Goal: Information Seeking & Learning: Learn about a topic

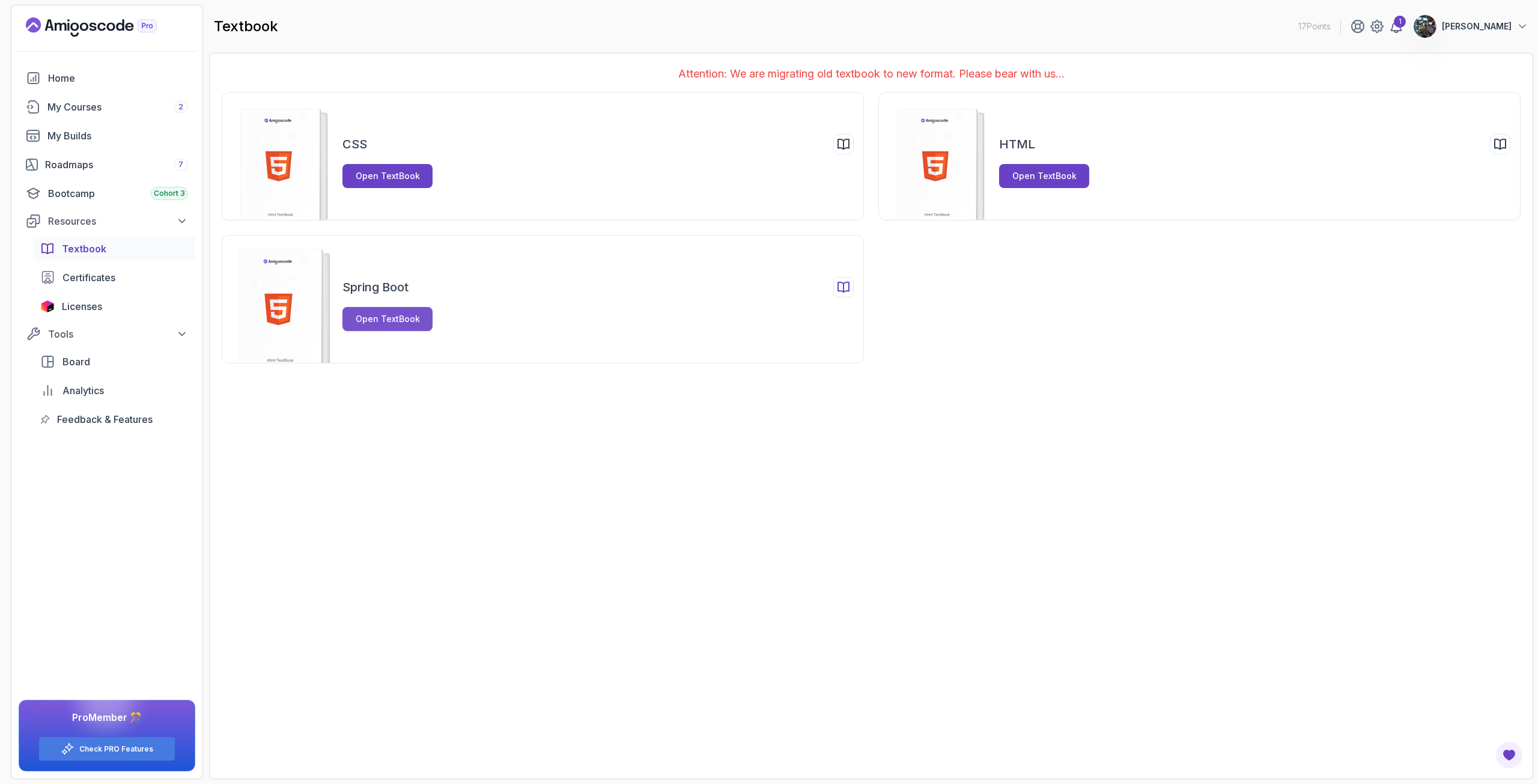
click at [375, 315] on div "Open TextBook" at bounding box center [388, 318] width 64 height 12
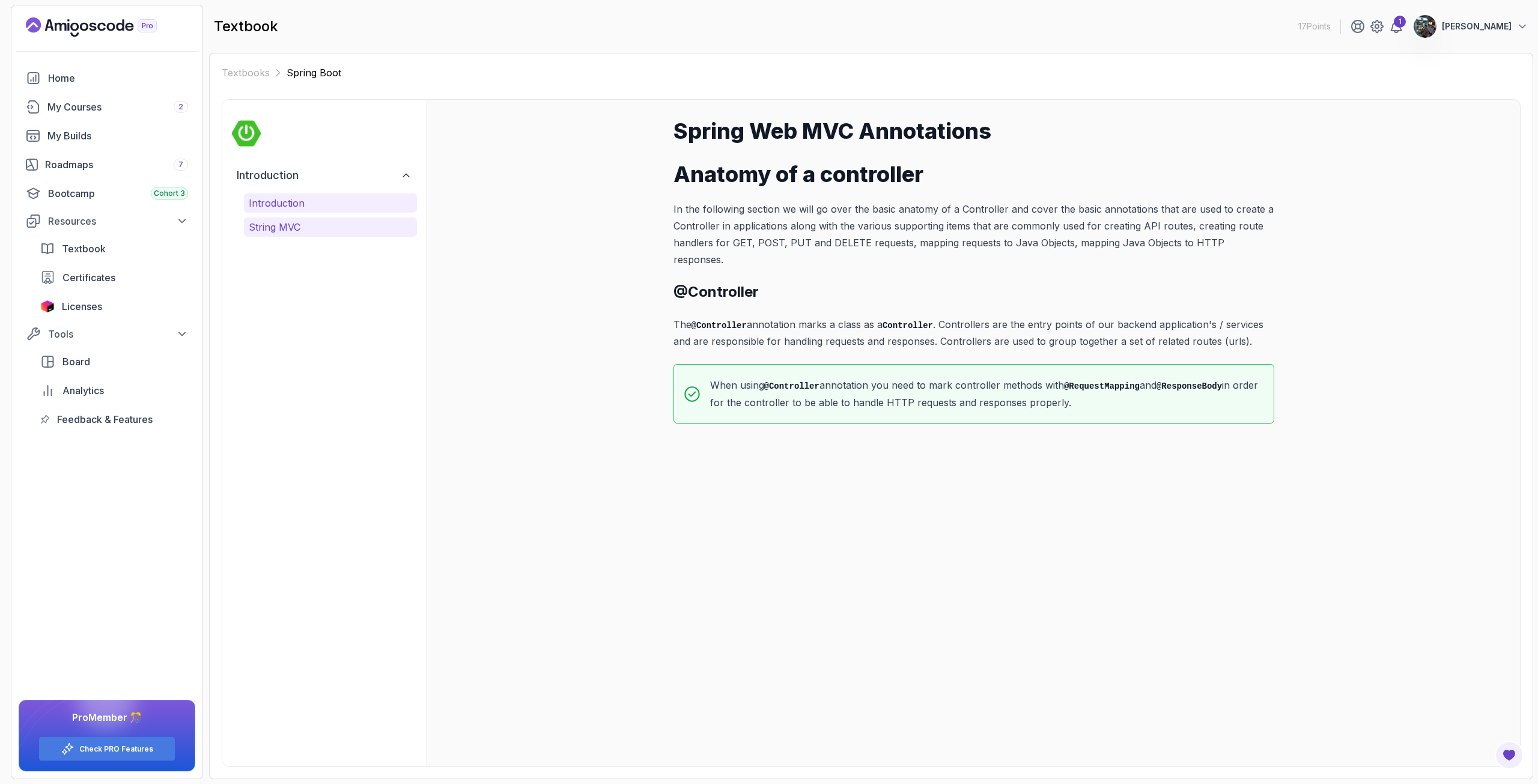
click at [305, 230] on p "String MVC" at bounding box center [331, 227] width 164 height 14
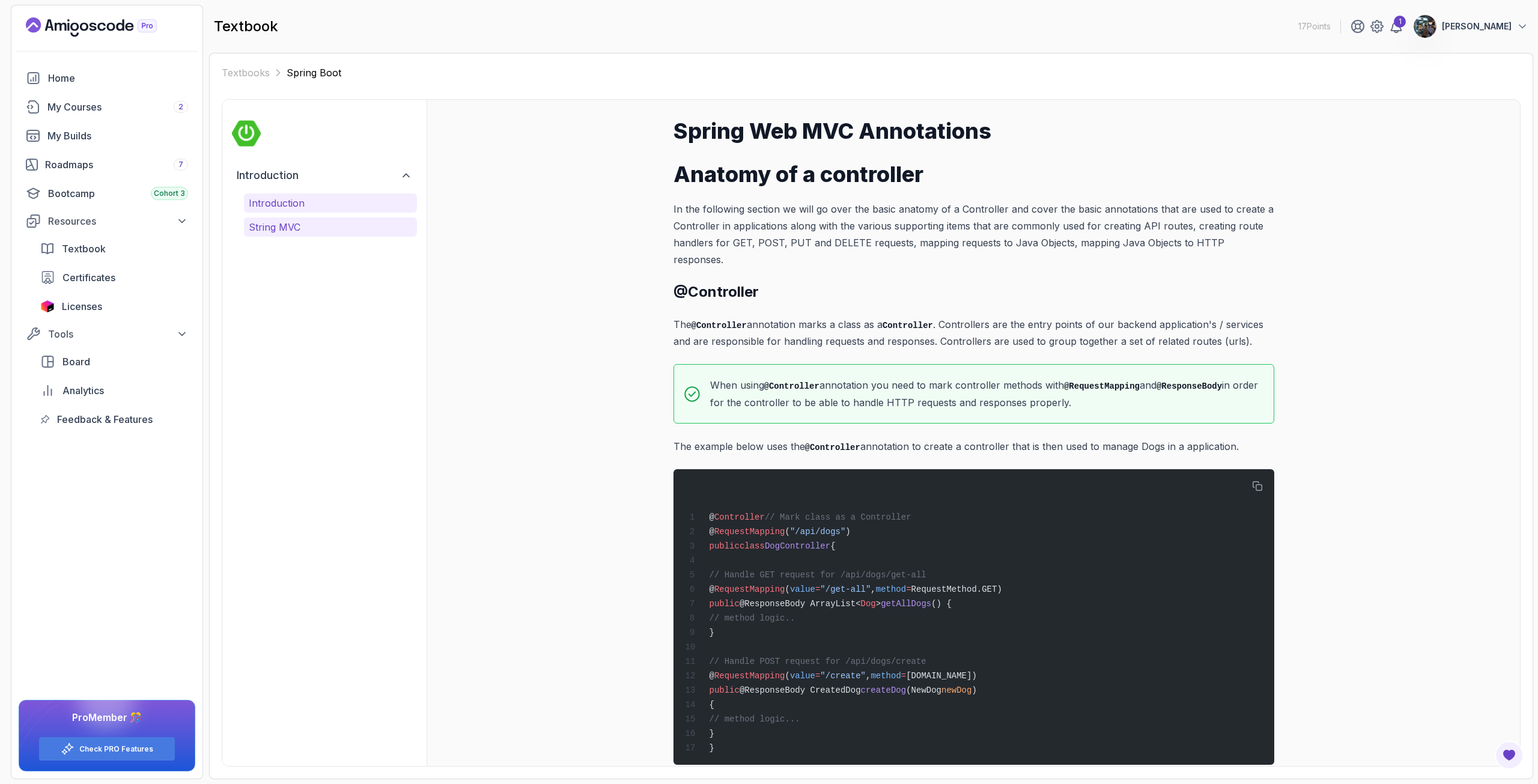
drag, startPoint x: 308, startPoint y: 191, endPoint x: 298, endPoint y: 206, distance: 18.0
click at [307, 196] on div "Introduction Introduction String MVC" at bounding box center [324, 199] width 185 height 74
click at [297, 206] on p "Introduction" at bounding box center [331, 203] width 164 height 14
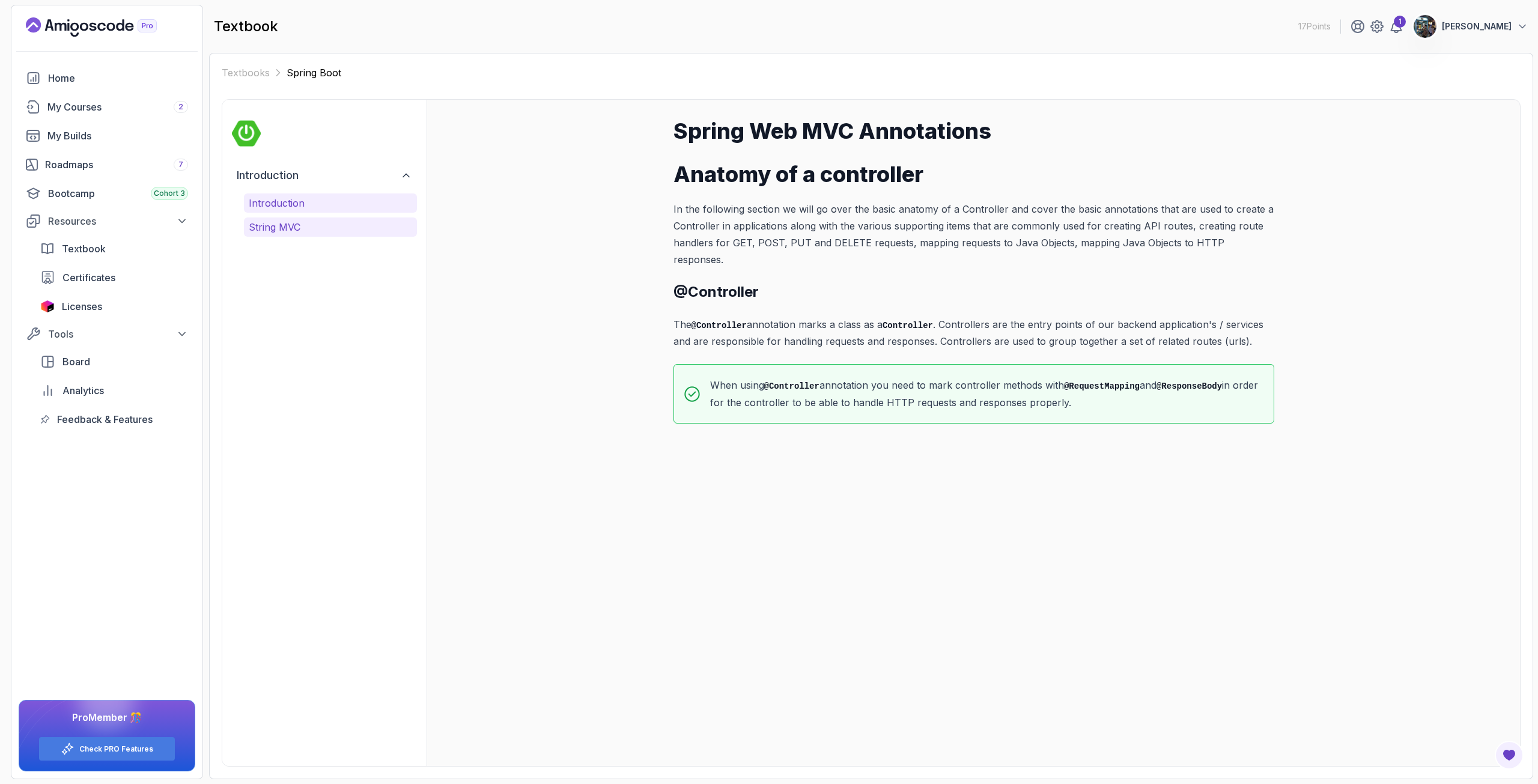
click at [331, 229] on p "String MVC" at bounding box center [331, 227] width 164 height 14
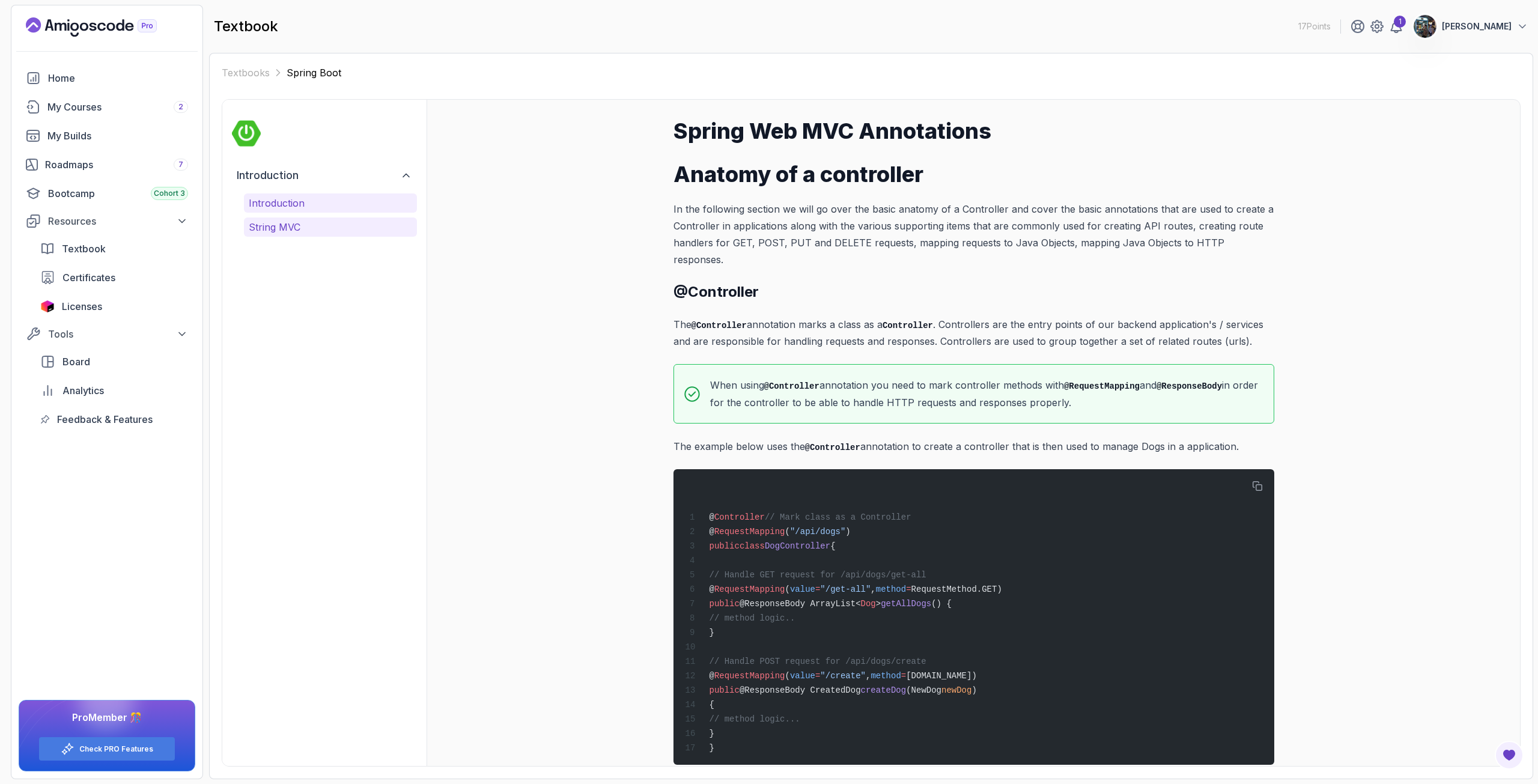
click at [308, 208] on p "Introduction" at bounding box center [331, 203] width 164 height 14
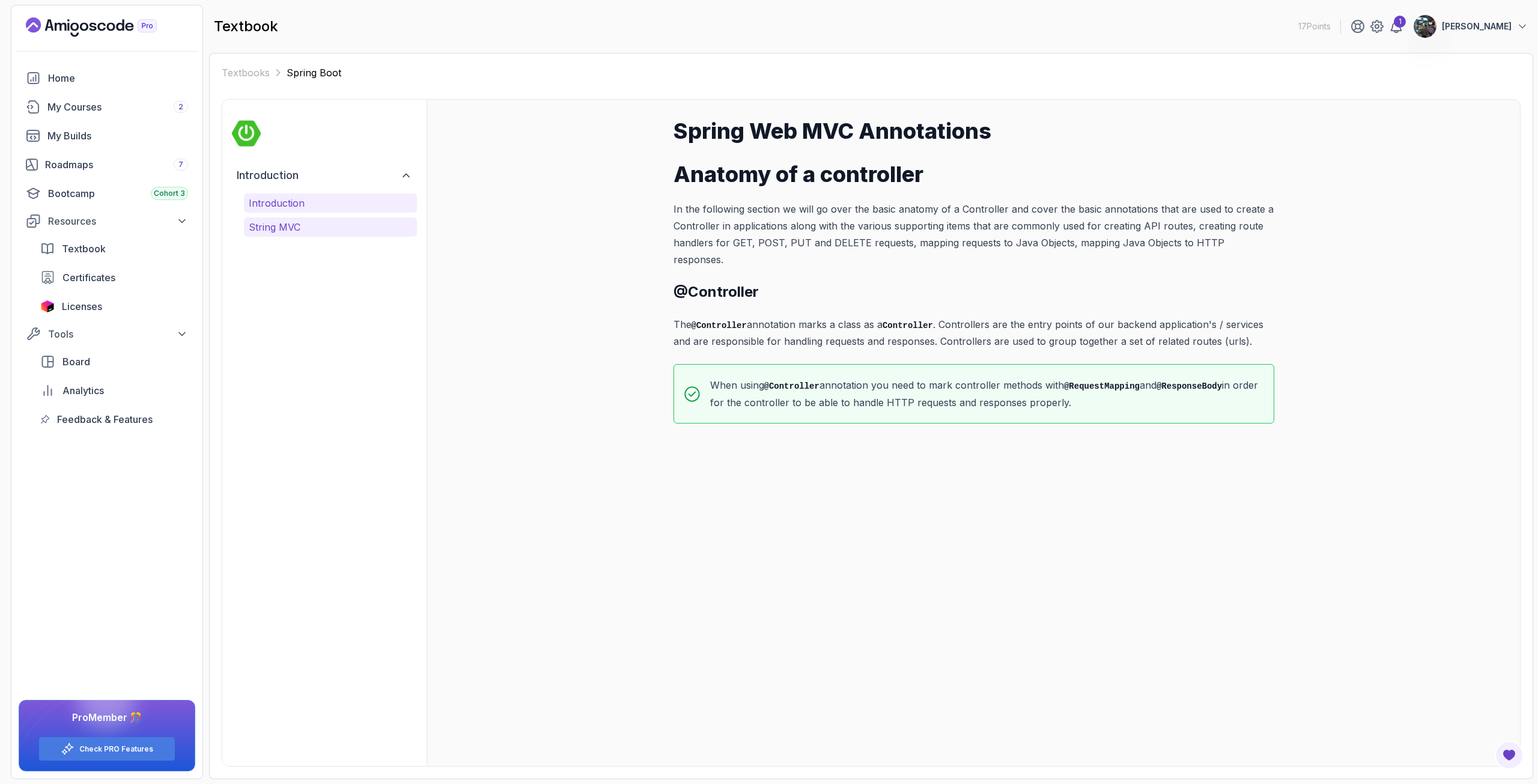
click at [315, 227] on p "String MVC" at bounding box center [331, 227] width 164 height 14
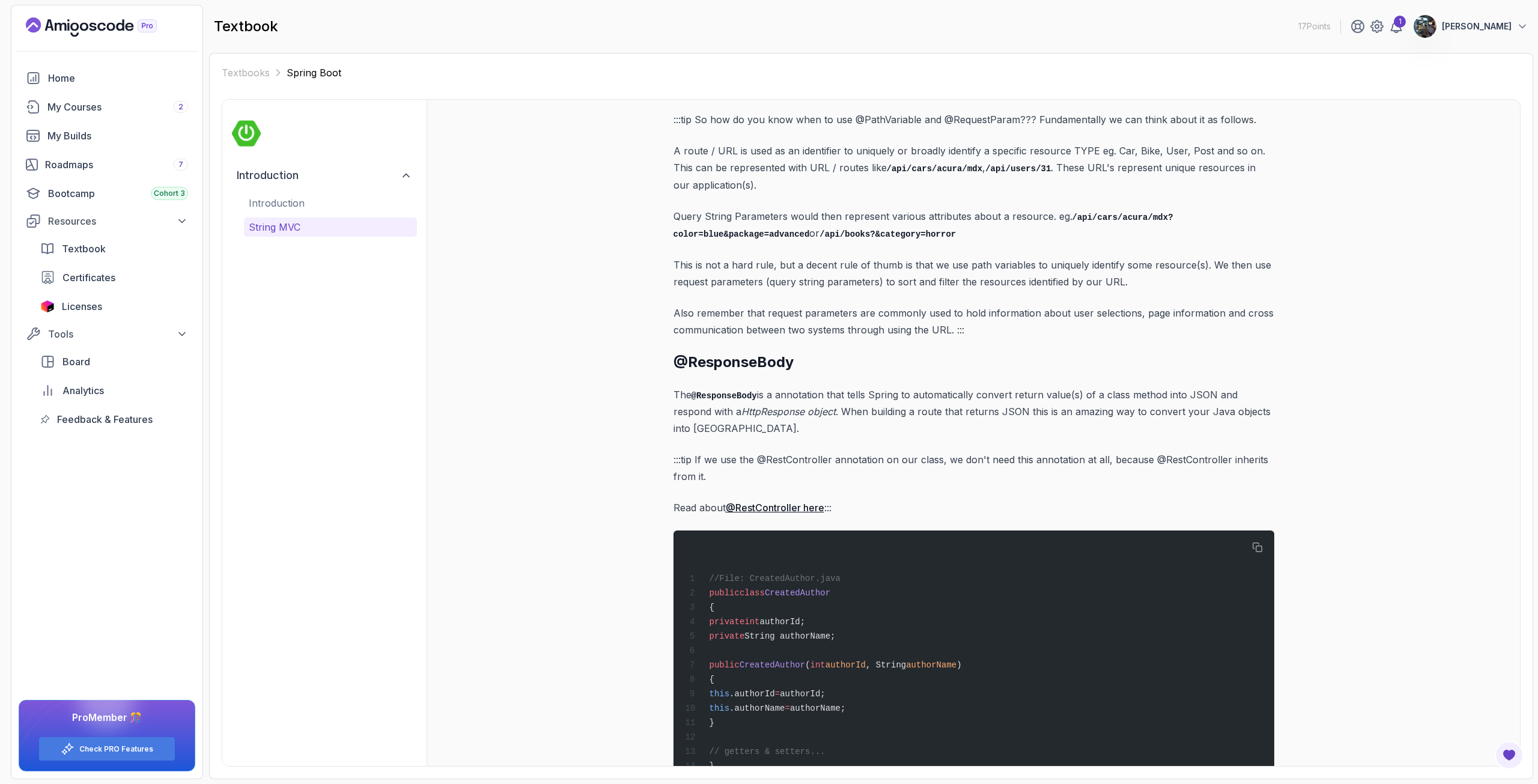
scroll to position [4205, 0]
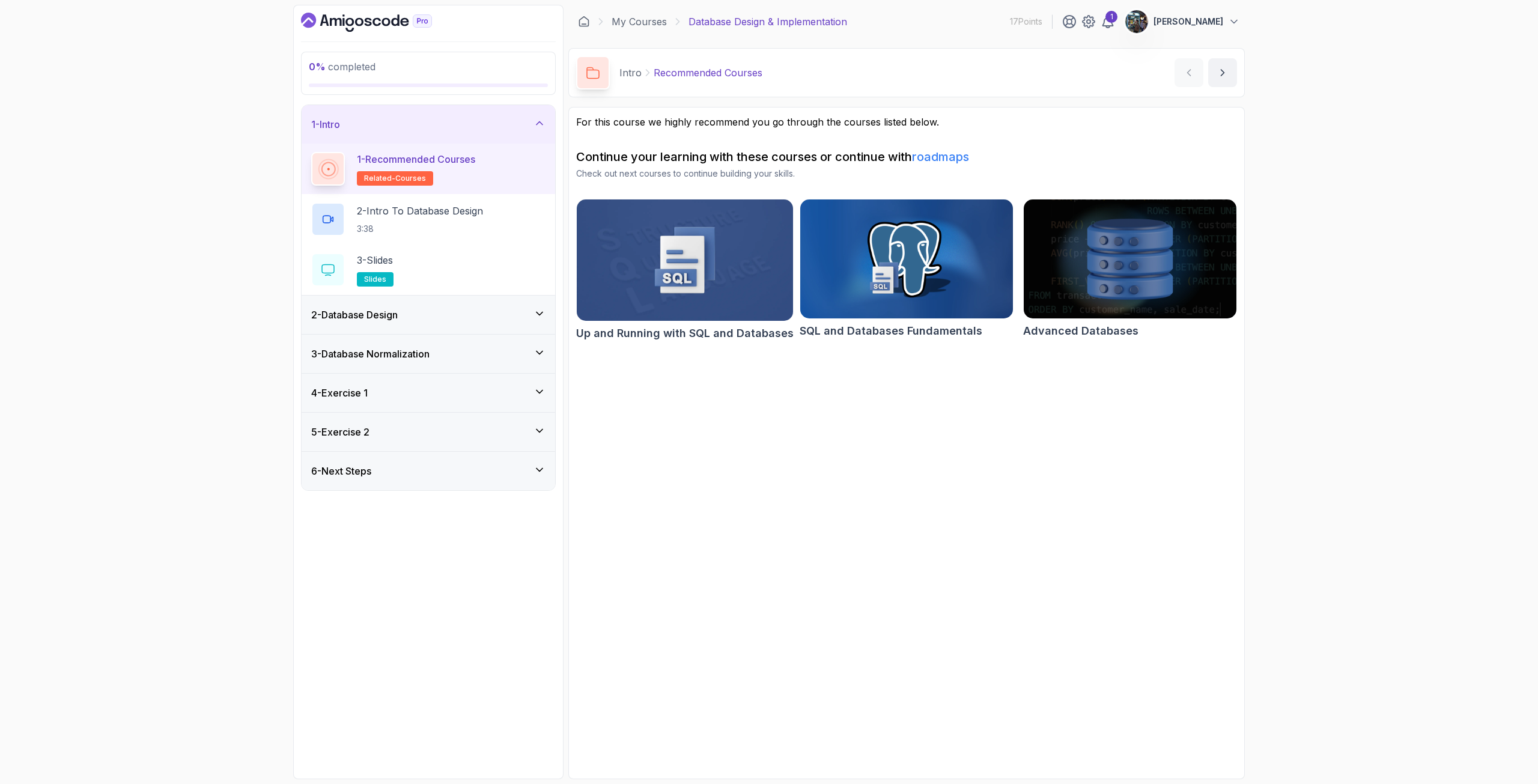
click at [434, 311] on div "2 - Database Design" at bounding box center [429, 315] width 234 height 14
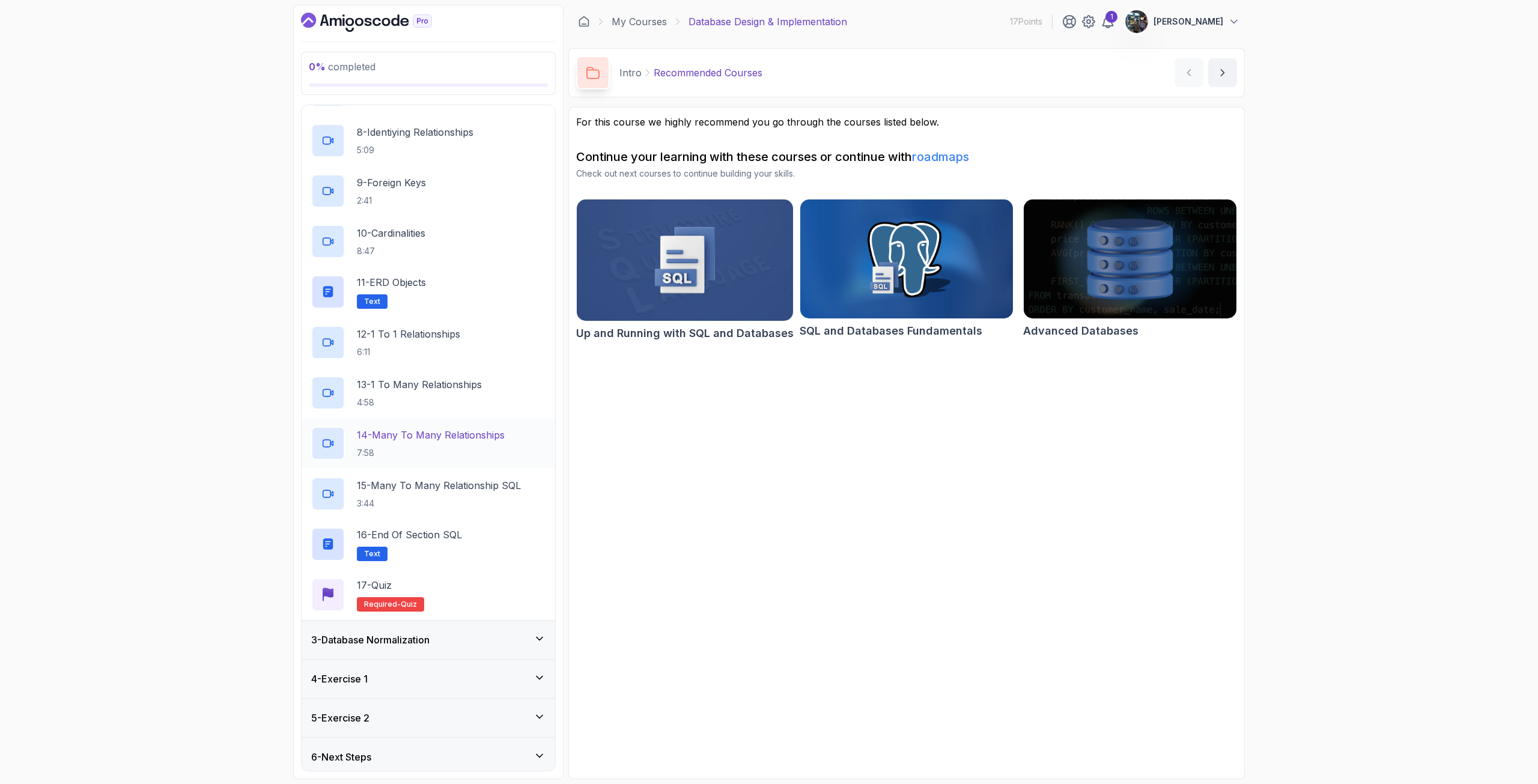
scroll to position [426, 0]
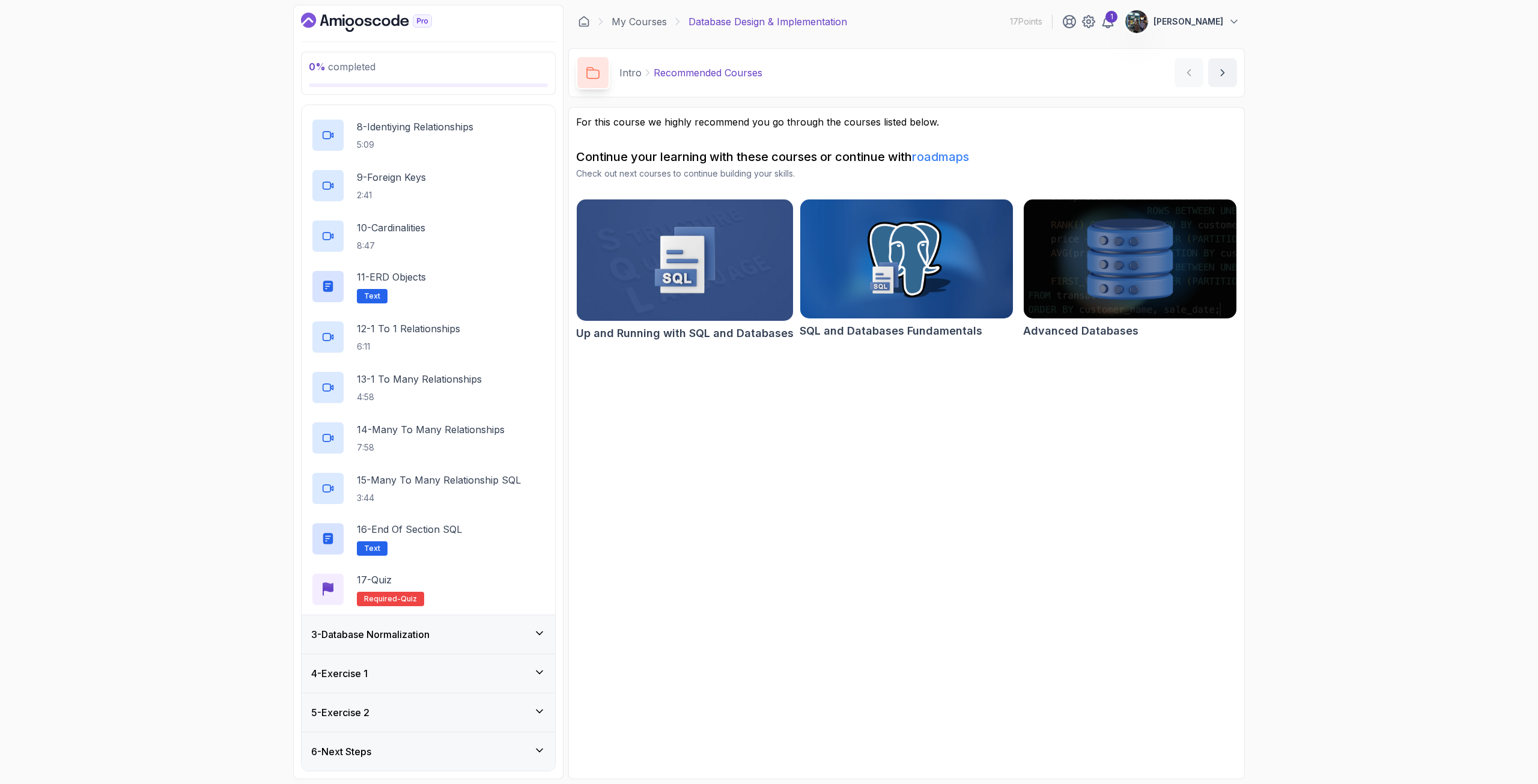
click at [424, 629] on h3 "3 - Database Normalization" at bounding box center [370, 634] width 118 height 14
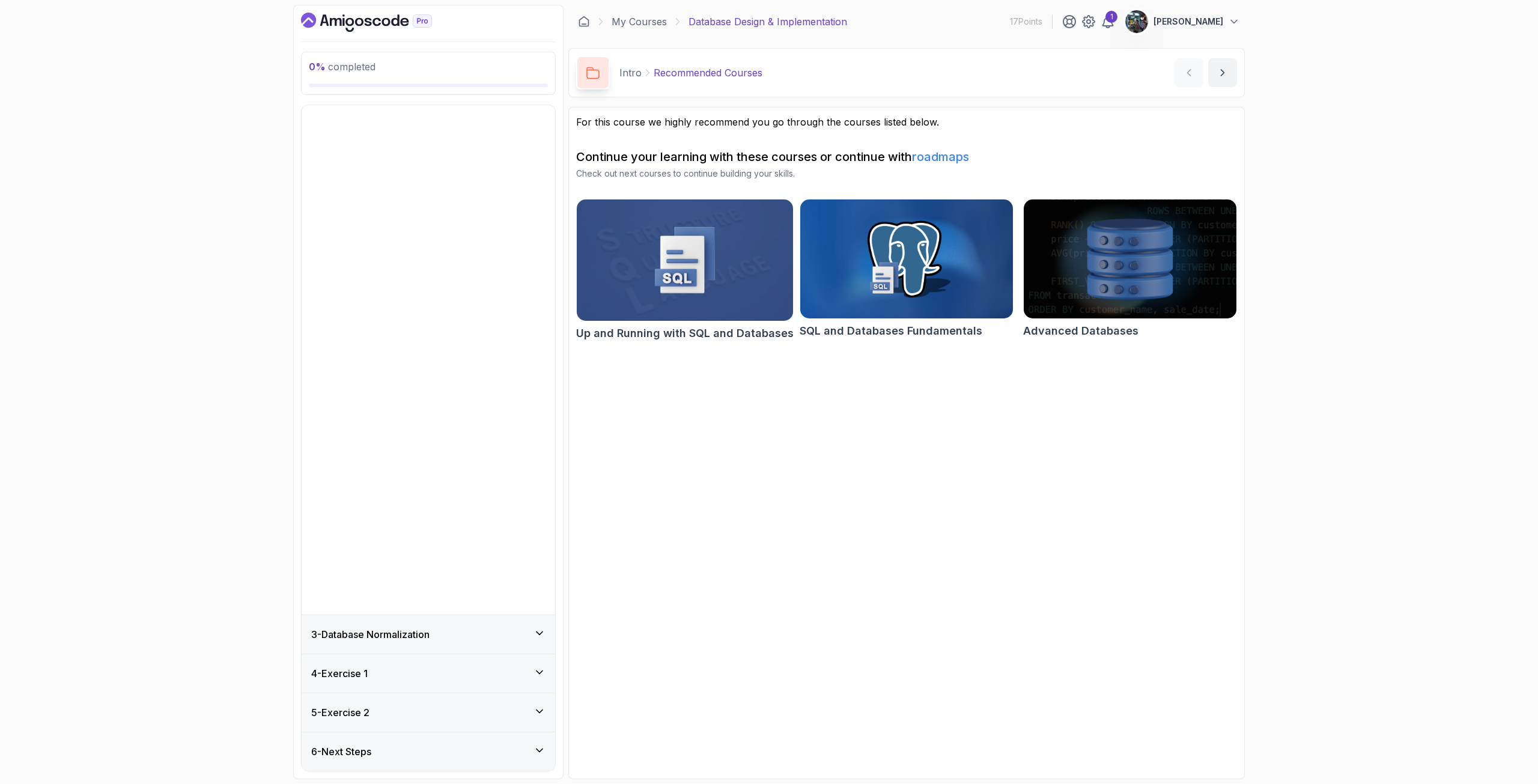
scroll to position [0, 0]
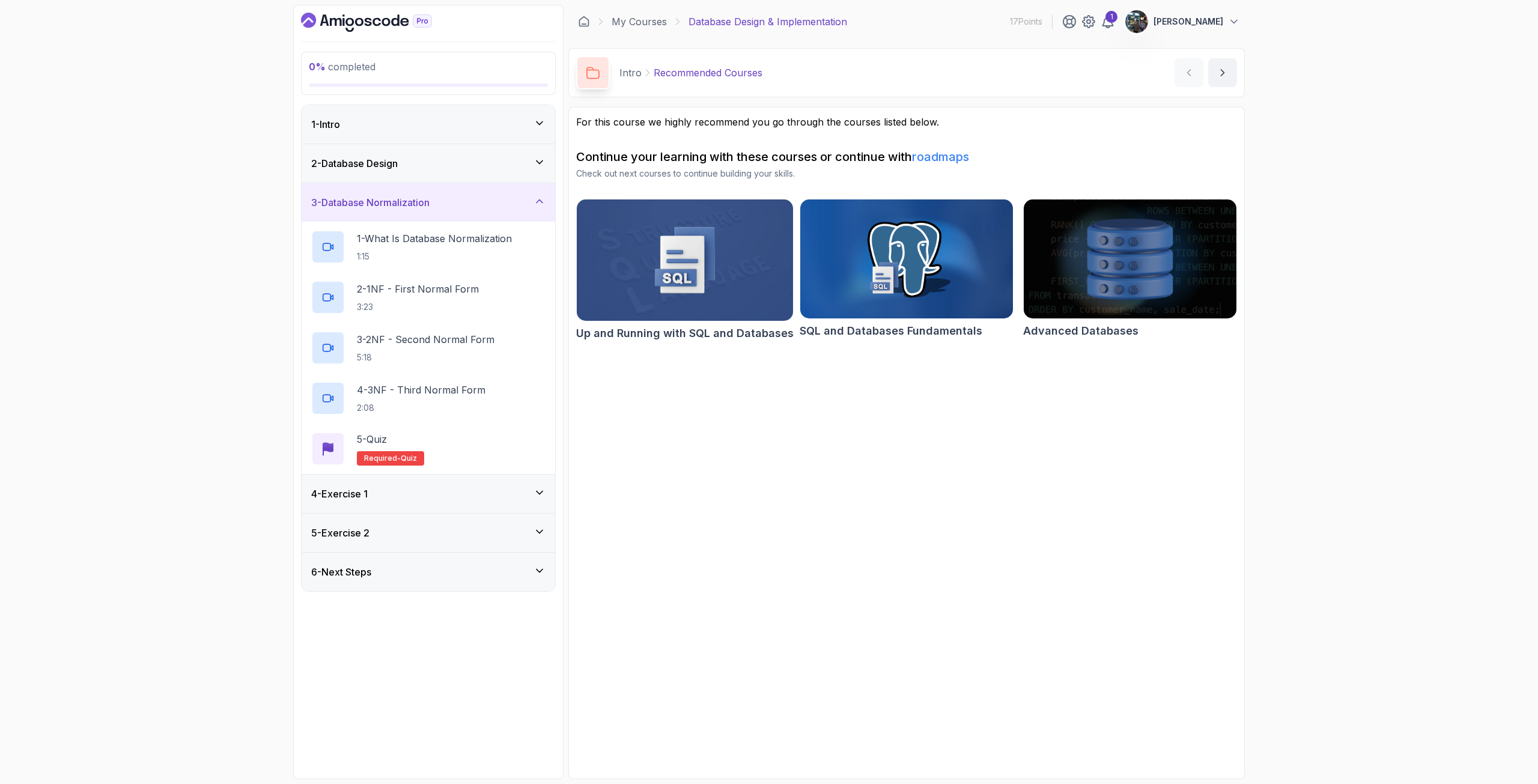
click at [379, 503] on div "4 - Exercise 1" at bounding box center [428, 494] width 253 height 38
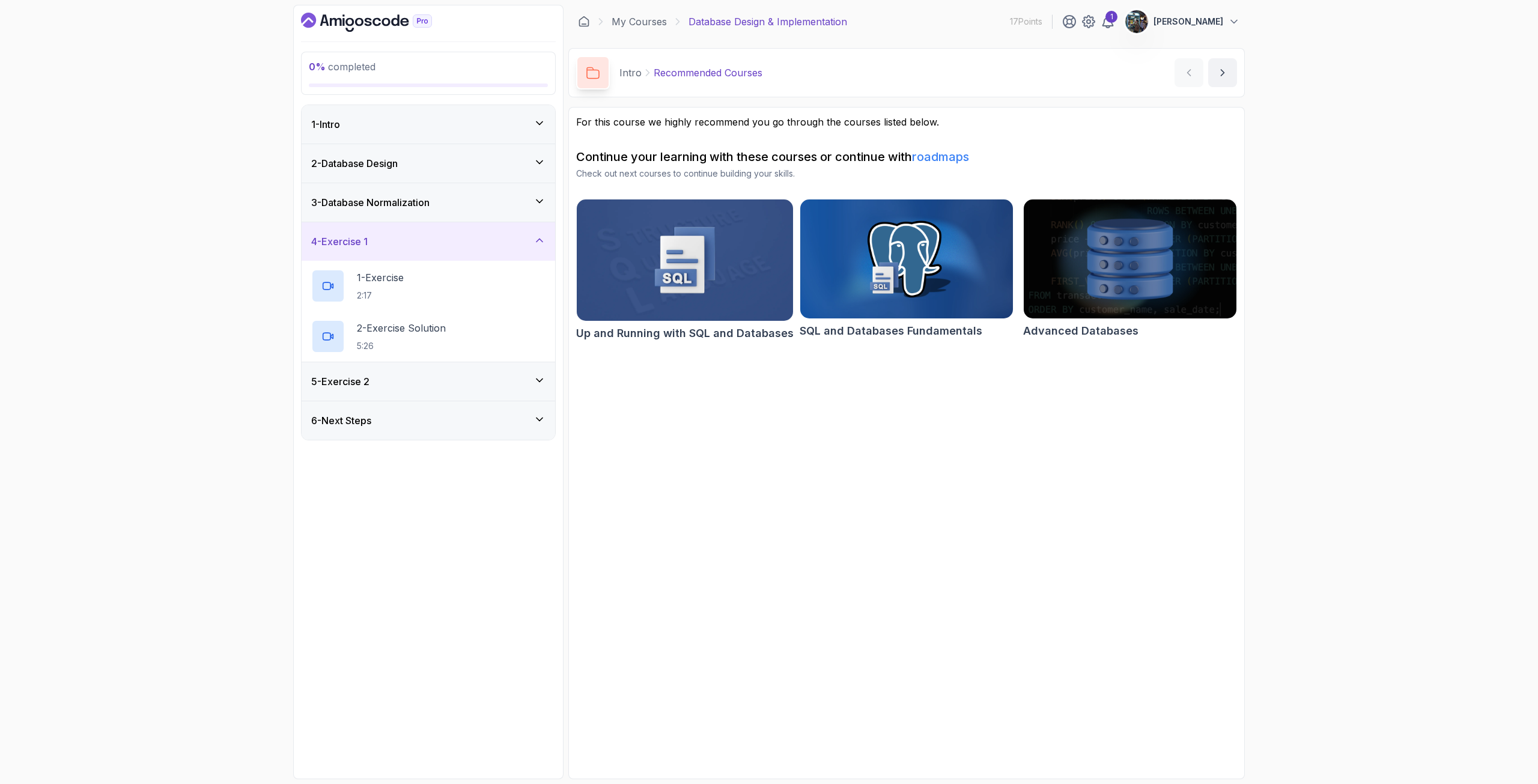
click at [400, 383] on div "5 - Exercise 2" at bounding box center [429, 381] width 234 height 14
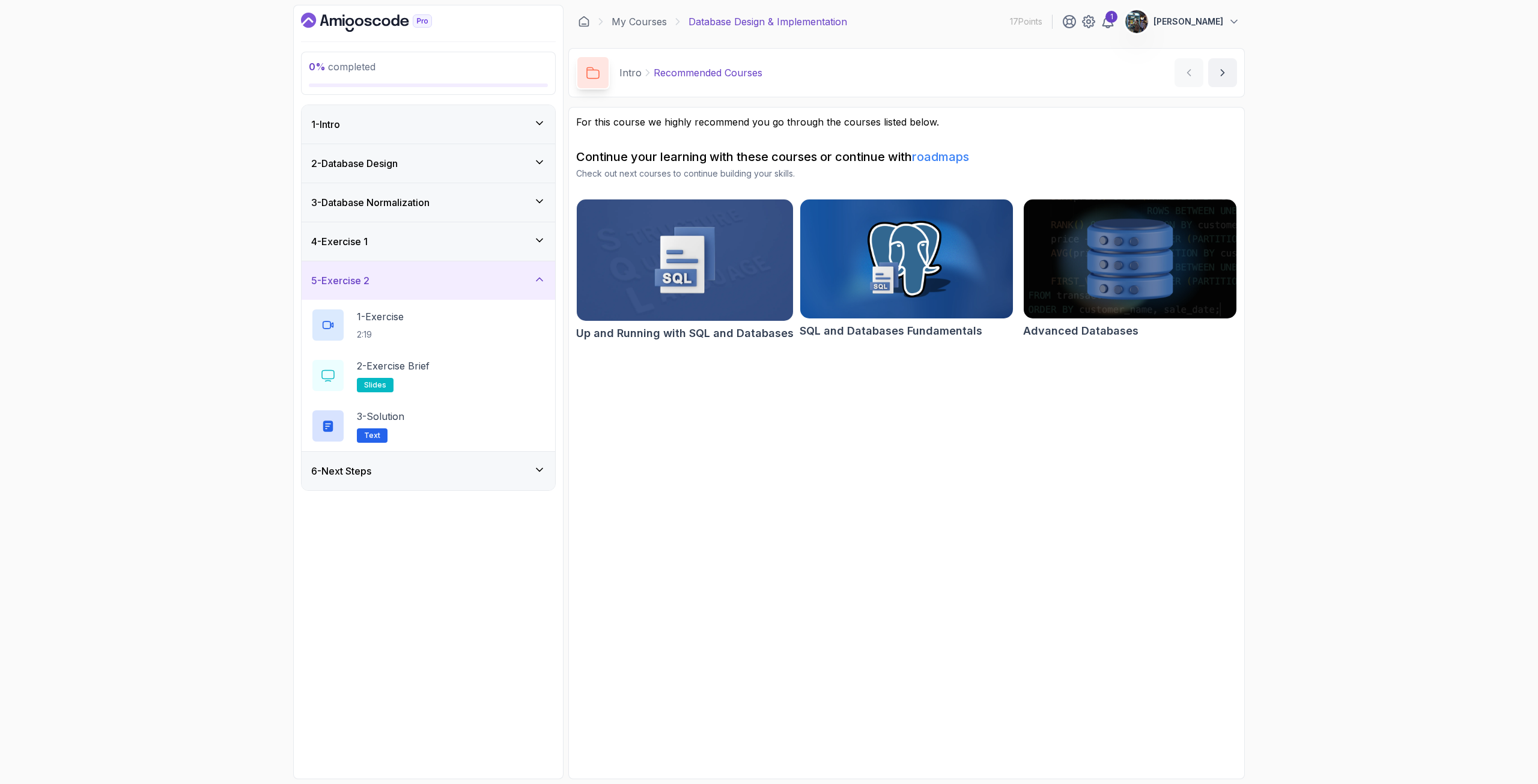
click at [373, 463] on div "6 - Next Steps" at bounding box center [428, 471] width 253 height 38
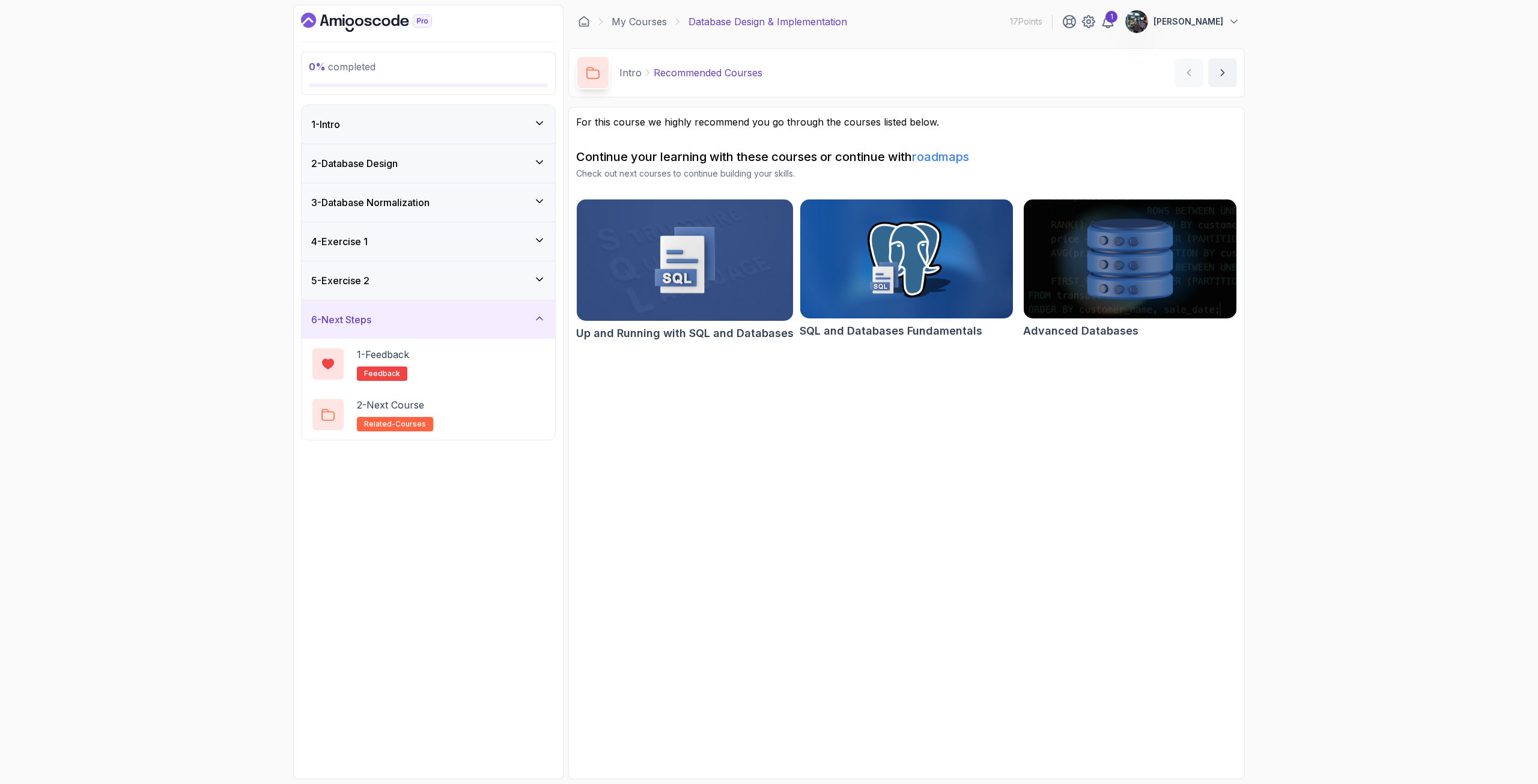
click at [394, 126] on div "1 - Intro" at bounding box center [429, 124] width 234 height 14
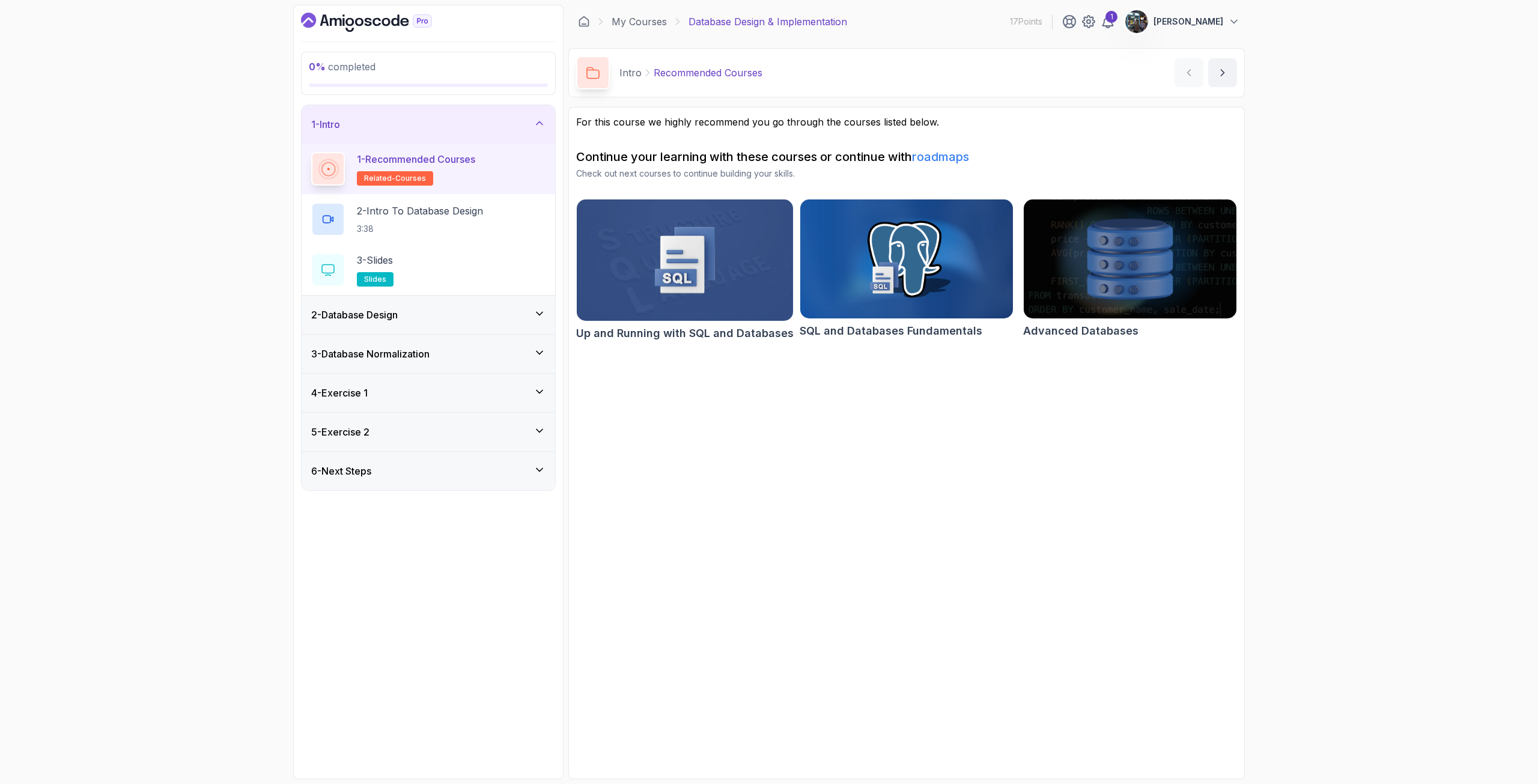
click at [394, 126] on div "1 - Intro" at bounding box center [429, 124] width 234 height 14
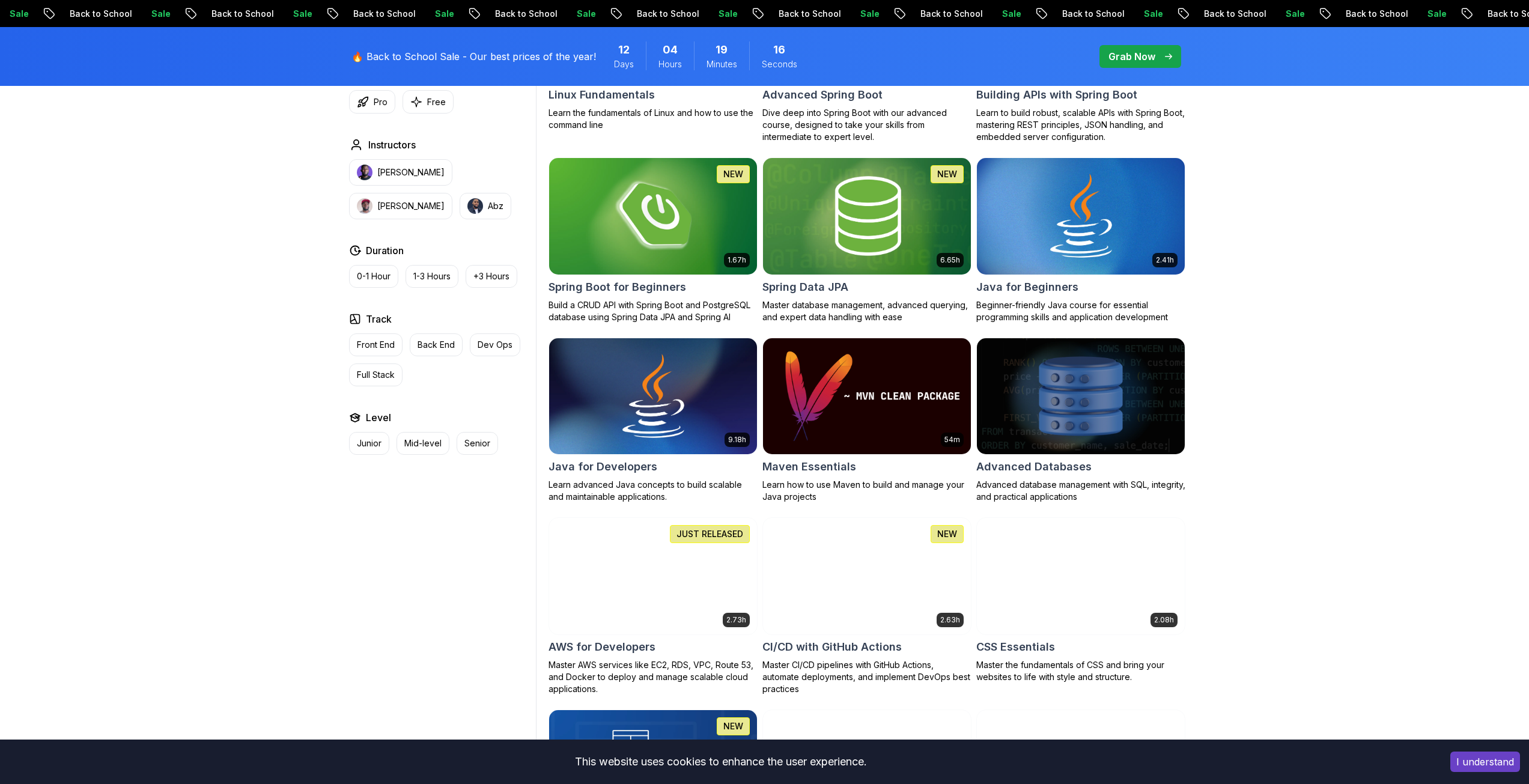
scroll to position [360, 0]
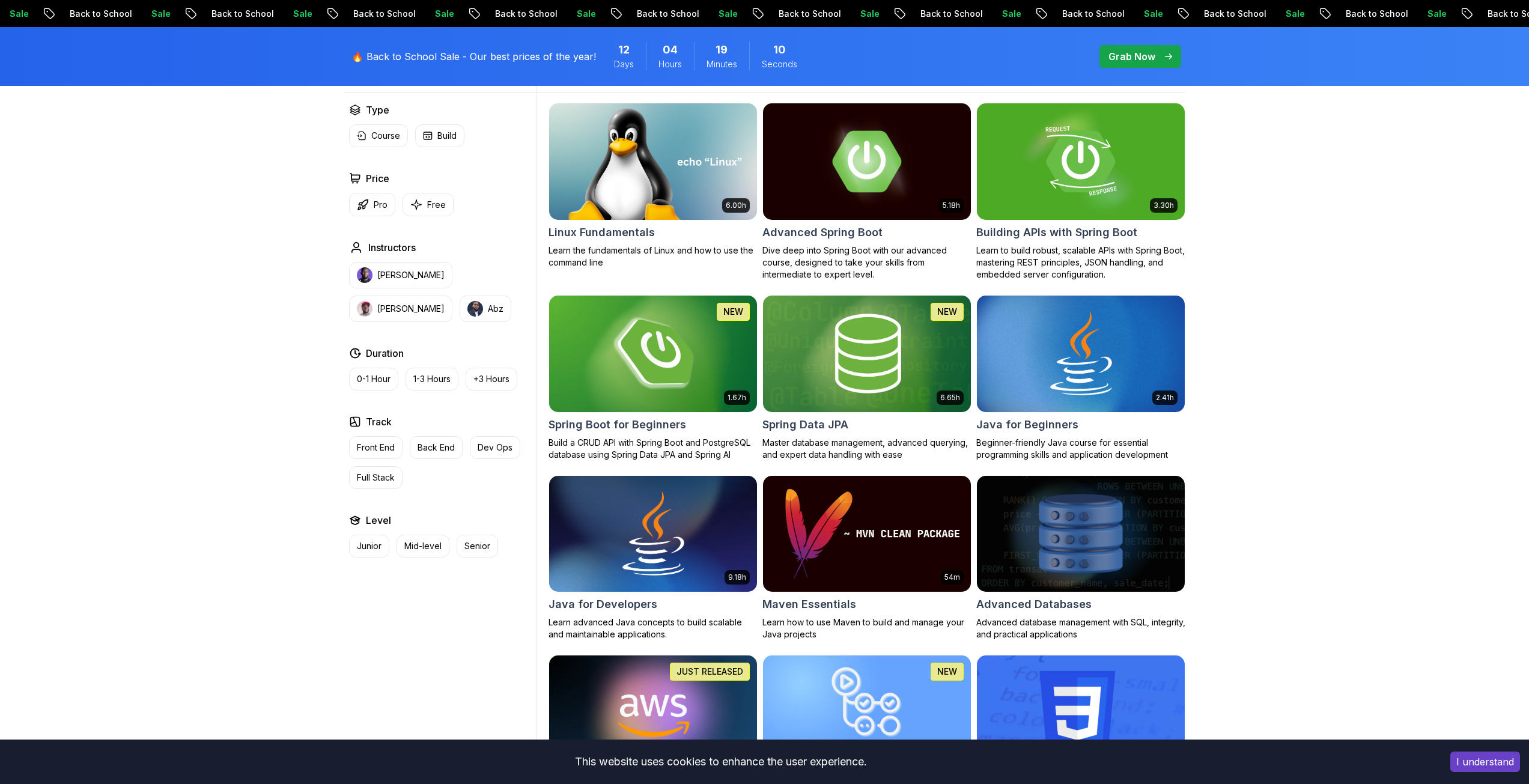
click at [632, 346] on img at bounding box center [653, 353] width 218 height 122
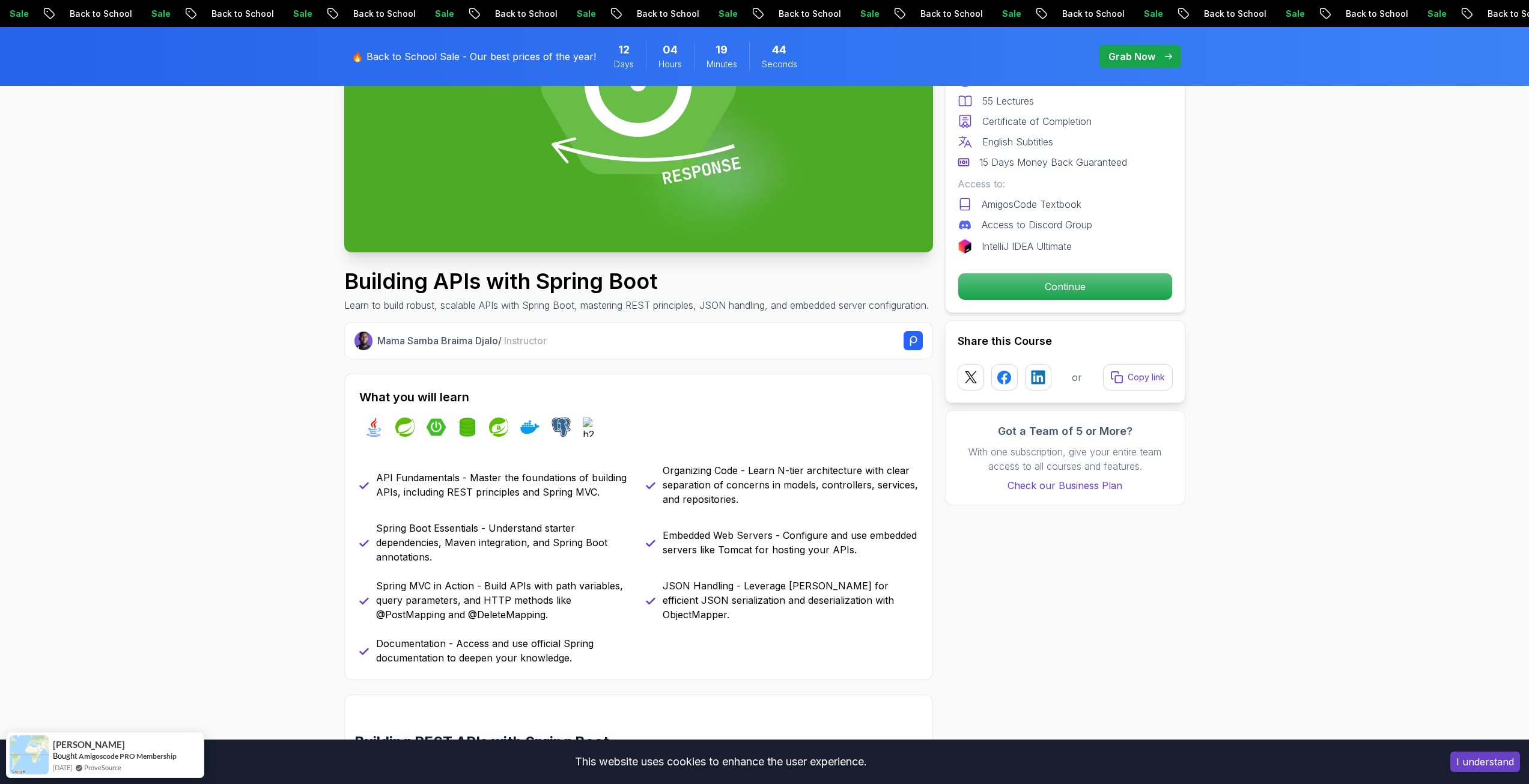
scroll to position [60, 0]
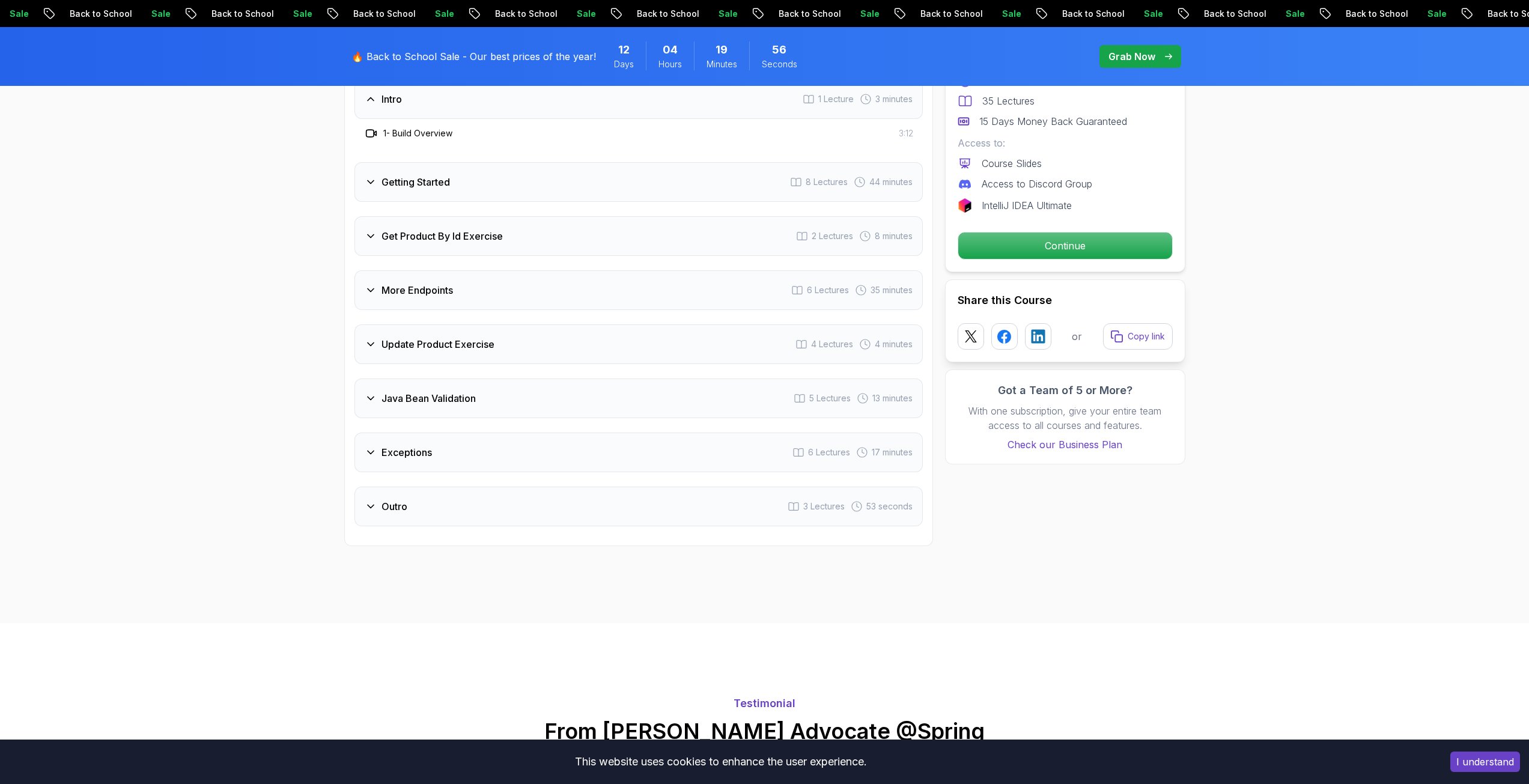
scroll to position [1562, 0]
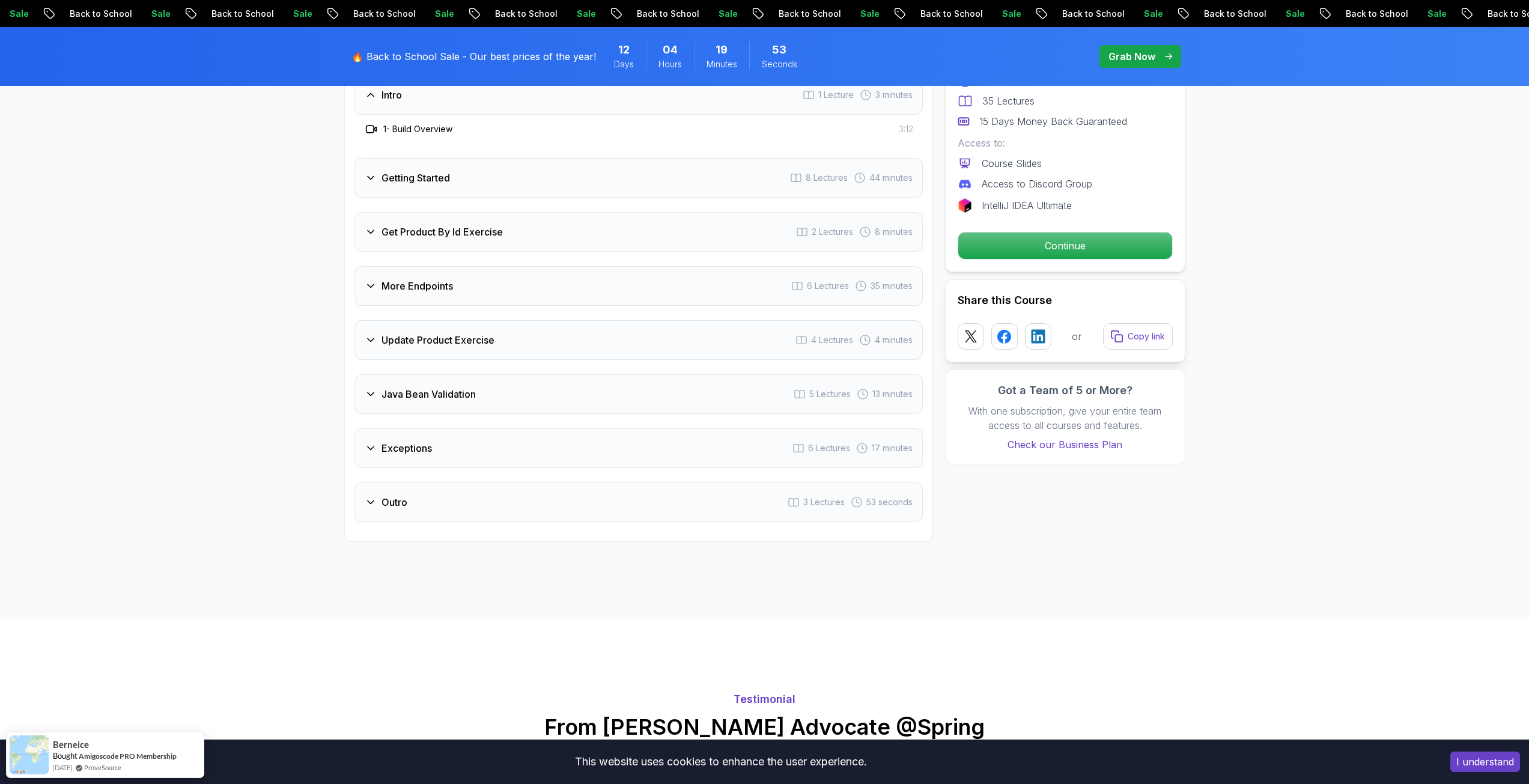
click at [411, 387] on h3 "Java Bean Validation" at bounding box center [429, 394] width 94 height 14
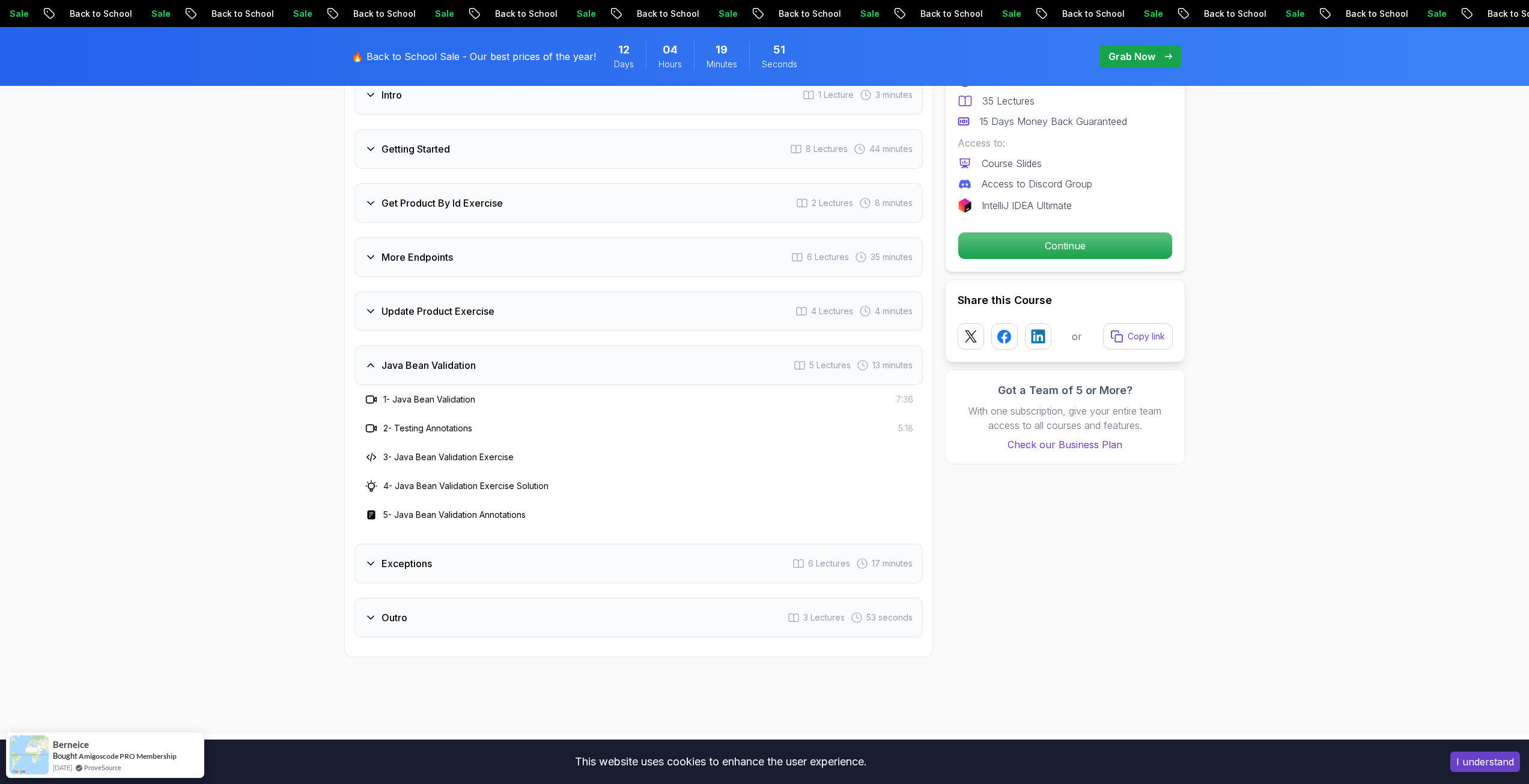
click at [427, 358] on h3 "Java Bean Validation" at bounding box center [429, 365] width 94 height 14
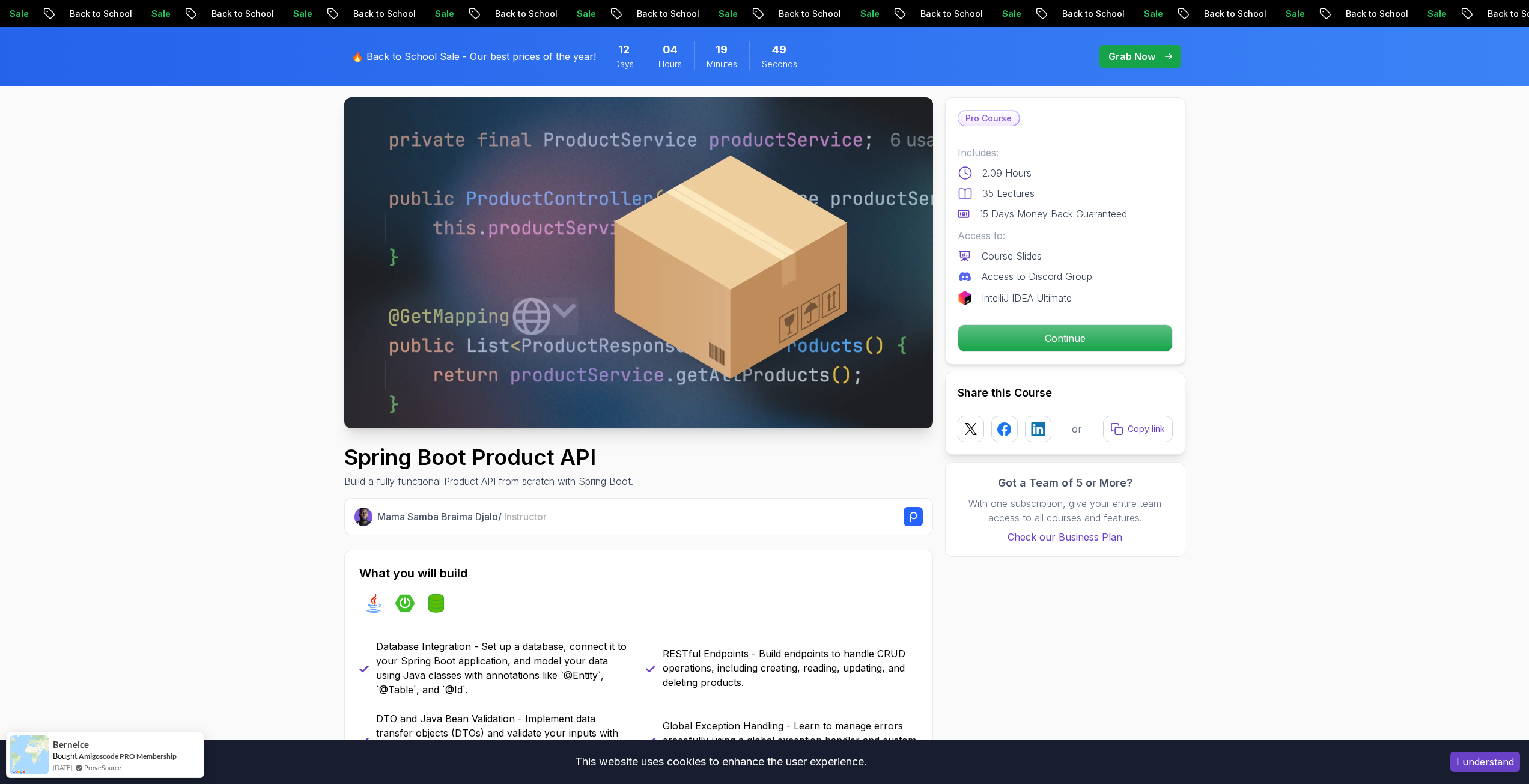
scroll to position [0, 0]
